Goal: Transaction & Acquisition: Purchase product/service

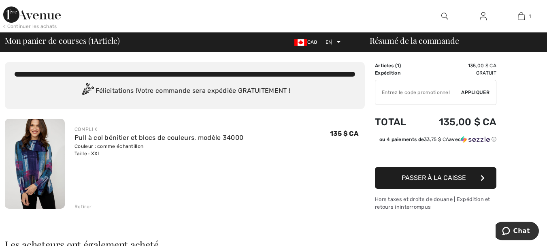
click at [418, 92] on input "TEXT" at bounding box center [418, 92] width 86 height 24
type input "NEW15"
click at [472, 90] on font "Appliquer" at bounding box center [475, 92] width 28 height 6
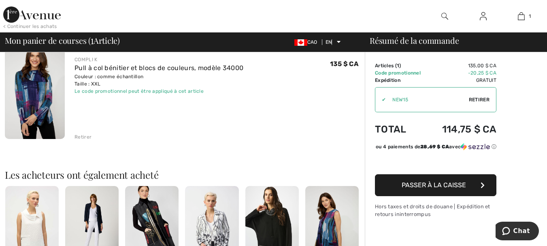
scroll to position [162, 0]
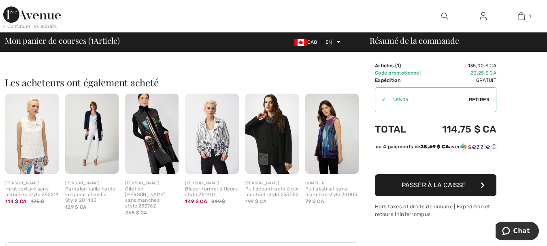
click at [153, 123] on img at bounding box center [151, 133] width 53 height 80
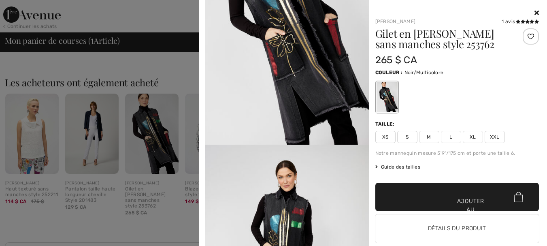
scroll to position [202, 0]
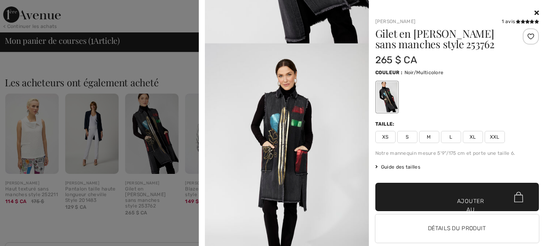
click at [279, 137] on img at bounding box center [287, 166] width 164 height 246
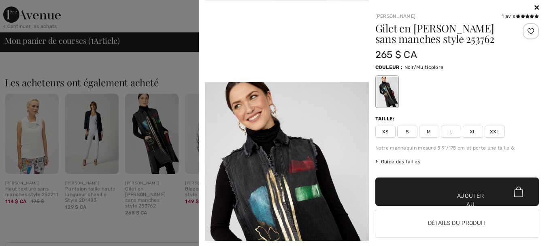
scroll to position [0, 0]
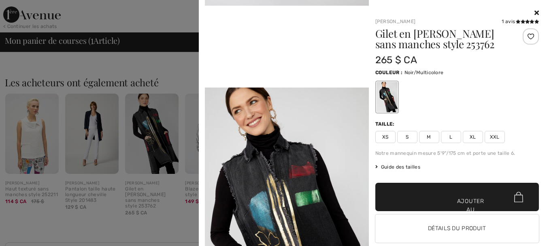
click at [534, 11] on icon at bounding box center [536, 12] width 4 height 6
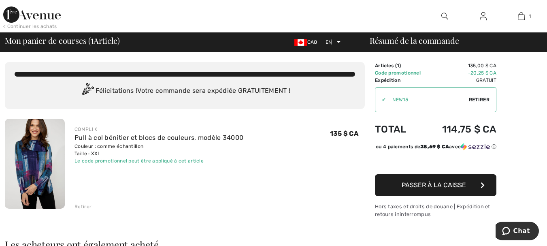
click at [36, 172] on img at bounding box center [35, 164] width 60 height 90
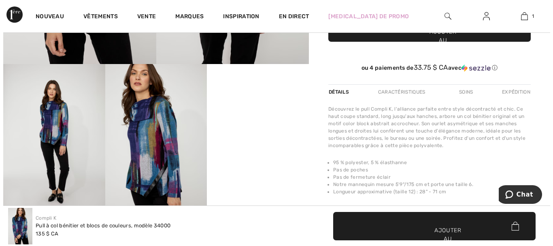
scroll to position [243, 0]
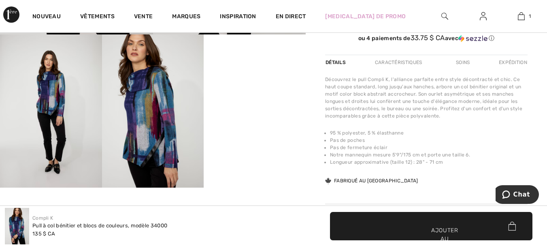
click at [151, 135] on img at bounding box center [153, 110] width 102 height 153
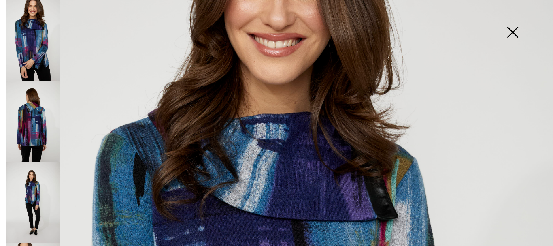
scroll to position [0, 0]
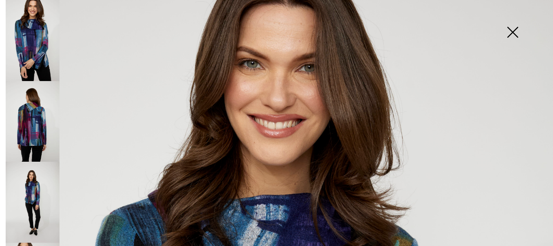
drag, startPoint x: 514, startPoint y: 34, endPoint x: 508, endPoint y: 35, distance: 5.9
click at [514, 32] on img at bounding box center [512, 33] width 40 height 42
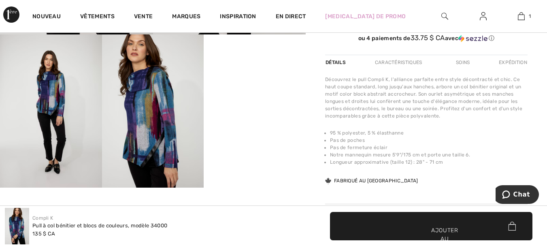
click at [55, 97] on img at bounding box center [51, 110] width 102 height 153
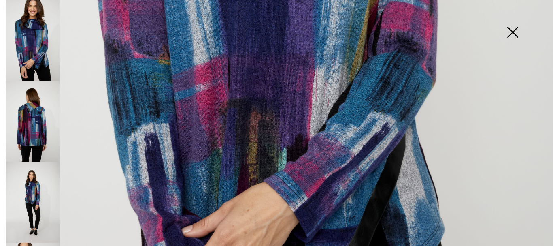
scroll to position [445, 0]
